Goal: Task Accomplishment & Management: Use online tool/utility

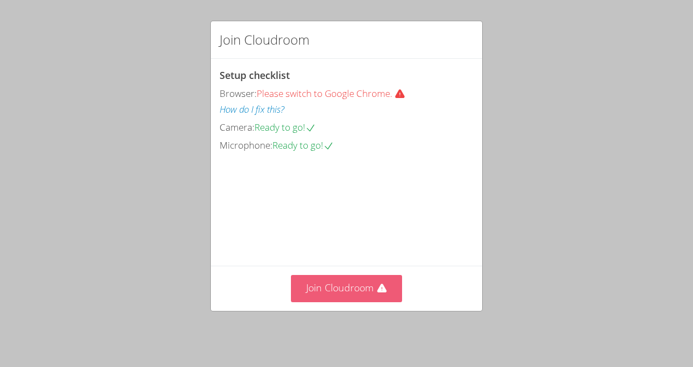
click at [343, 291] on button "Join Cloudroom" at bounding box center [347, 288] width 112 height 27
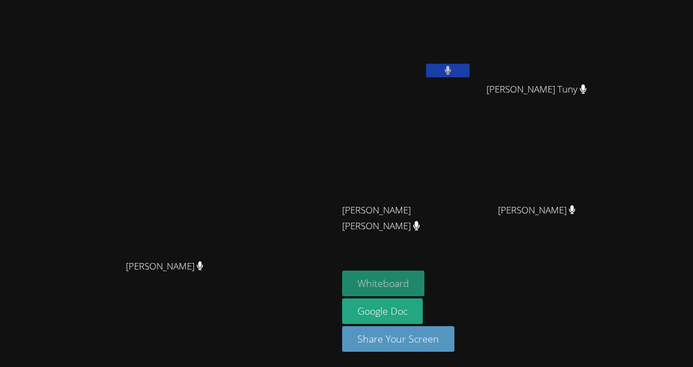
click at [424, 283] on button "Whiteboard" at bounding box center [383, 284] width 82 height 26
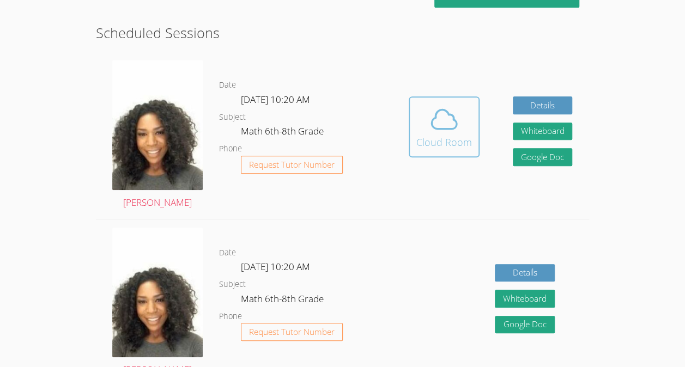
click at [442, 139] on div "Cloud Room" at bounding box center [444, 142] width 56 height 15
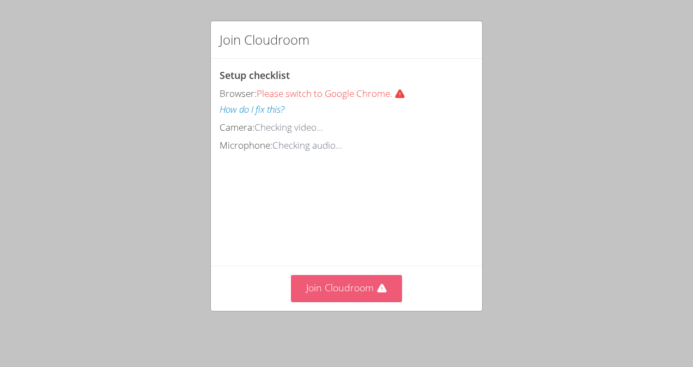
click at [319, 302] on button "Join Cloudroom" at bounding box center [347, 288] width 112 height 27
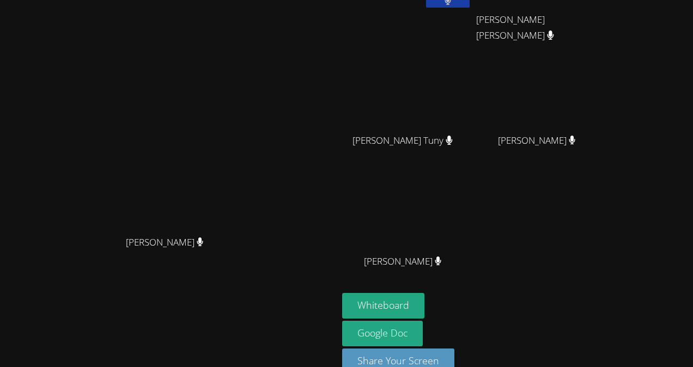
scroll to position [90, 0]
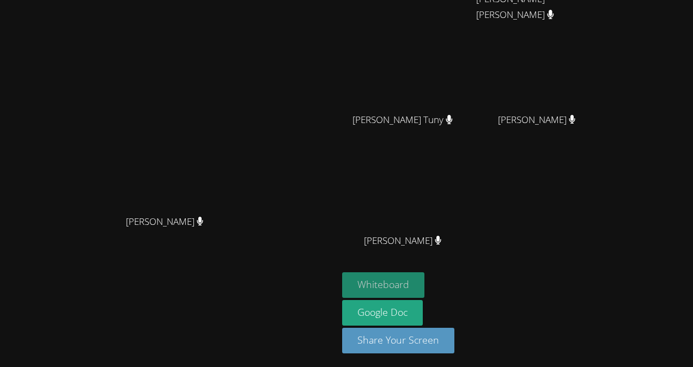
click at [424, 288] on button "Whiteboard" at bounding box center [383, 285] width 82 height 26
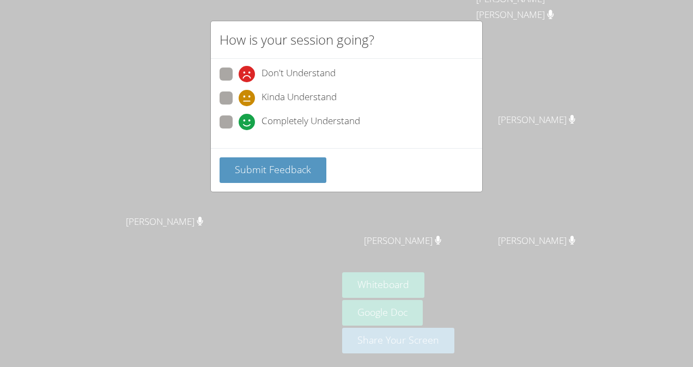
click at [348, 97] on div "Kinda Understand" at bounding box center [347, 102] width 254 height 20
click at [356, 64] on div "Don't Understand Kinda Understand Completely Understand" at bounding box center [346, 103] width 271 height 89
click at [334, 66] on span "Don't Understand" at bounding box center [298, 74] width 74 height 16
click at [248, 68] on input "Don't Understand" at bounding box center [243, 72] width 9 height 9
radio input "true"
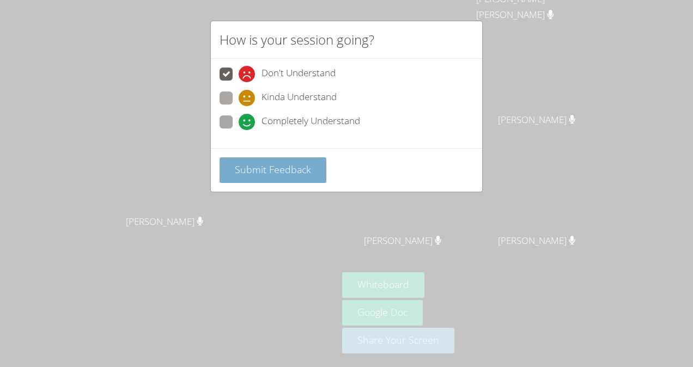
click at [287, 169] on span "Submit Feedback" at bounding box center [273, 169] width 76 height 13
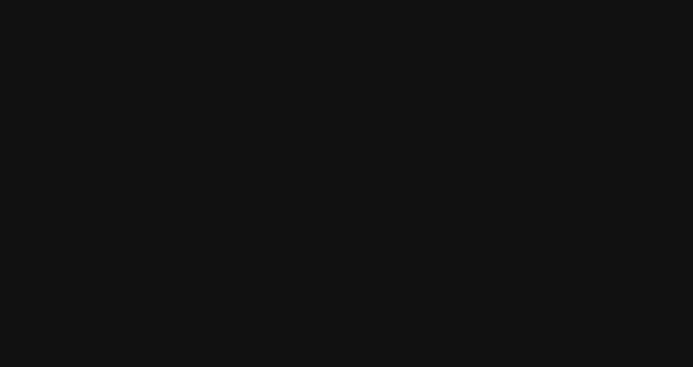
scroll to position [38, 0]
click at [217, 164] on video at bounding box center [168, 169] width 163 height 185
